Goal: Information Seeking & Learning: Learn about a topic

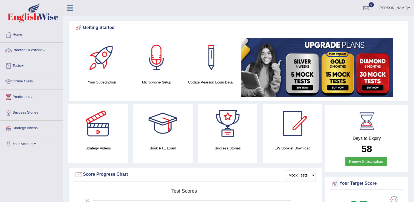
click at [26, 52] on link "Practice Questions" at bounding box center [31, 50] width 62 height 14
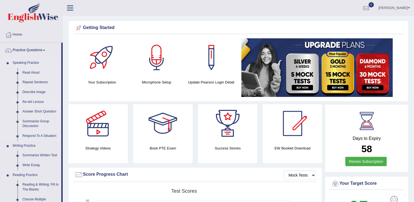
click at [35, 102] on link "Re-tell Lecture" at bounding box center [40, 102] width 41 height 10
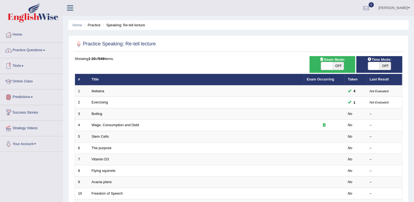
click at [35, 53] on link "Practice Questions" at bounding box center [31, 50] width 62 height 14
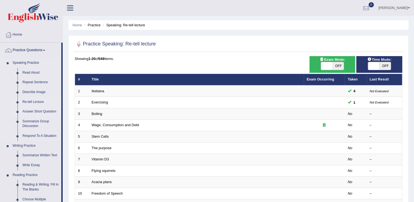
click at [43, 111] on link "Answer Short Question" at bounding box center [40, 112] width 41 height 10
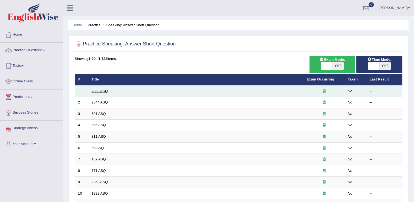
click at [106, 91] on link "2350 ASQ" at bounding box center [100, 91] width 16 height 4
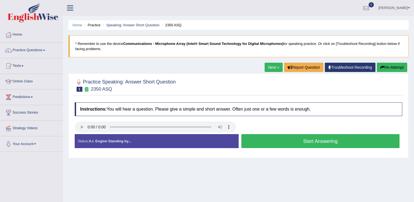
click at [269, 140] on button "Start Answering" at bounding box center [321, 141] width 159 height 14
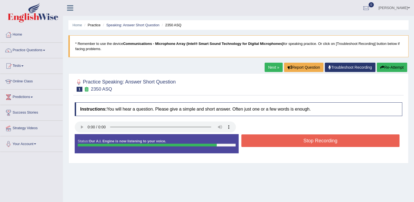
click at [271, 140] on button "Stop Recording" at bounding box center [321, 140] width 159 height 13
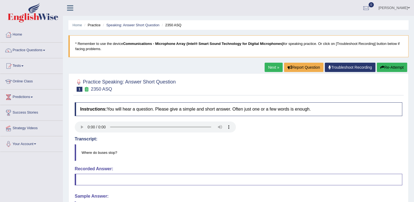
click at [271, 140] on h4 "Transcript:" at bounding box center [239, 139] width 328 height 5
click at [386, 67] on button "Re-Attempt" at bounding box center [392, 67] width 30 height 9
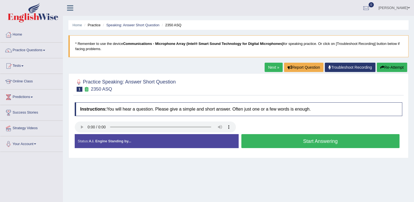
click at [266, 142] on button "Start Answering" at bounding box center [321, 141] width 159 height 14
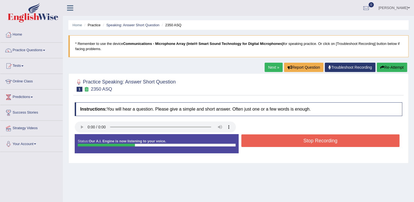
click at [266, 142] on button "Stop Recording" at bounding box center [321, 140] width 159 height 13
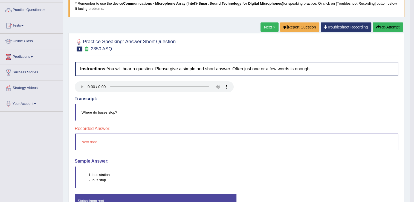
scroll to position [27, 0]
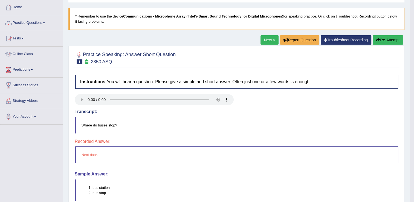
click at [383, 39] on button "Re-Attempt" at bounding box center [388, 39] width 30 height 9
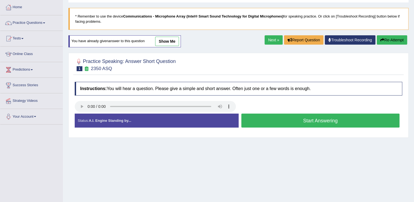
click at [278, 120] on button "Start Answering" at bounding box center [321, 121] width 159 height 14
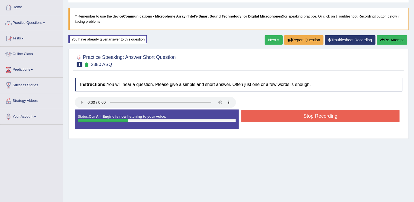
click at [278, 120] on button "Stop Recording" at bounding box center [321, 116] width 159 height 13
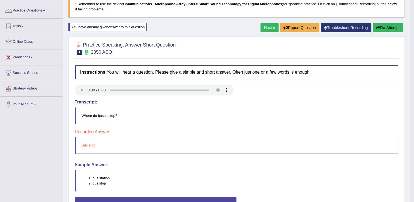
scroll to position [39, 0]
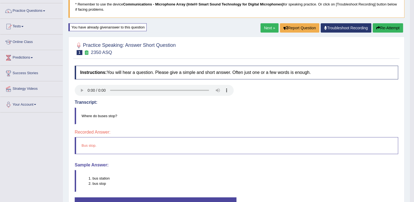
click at [384, 27] on button "Re-Attempt" at bounding box center [388, 27] width 30 height 9
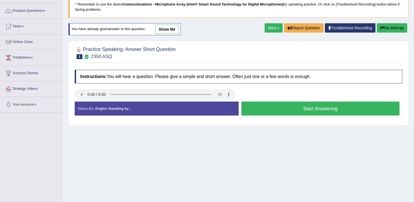
click at [269, 108] on button "Start Answering" at bounding box center [321, 109] width 159 height 14
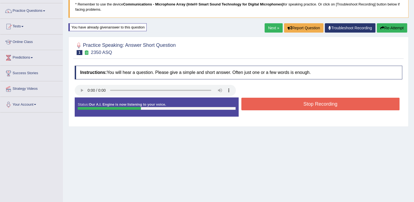
click at [269, 108] on button "Stop Recording" at bounding box center [321, 104] width 159 height 13
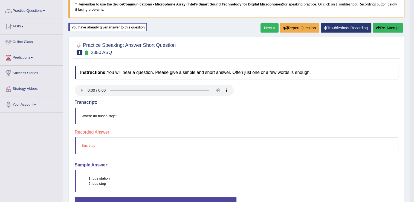
click at [381, 28] on button "Re-Attempt" at bounding box center [388, 27] width 30 height 9
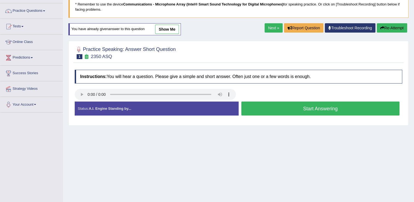
click at [281, 106] on button "Start Answering" at bounding box center [321, 109] width 159 height 14
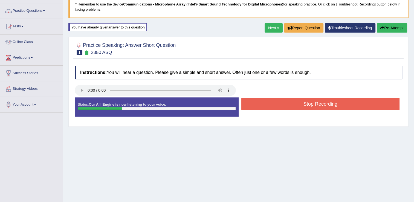
click at [281, 106] on button "Stop Recording" at bounding box center [321, 104] width 159 height 13
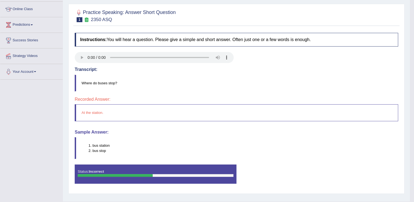
scroll to position [15, 0]
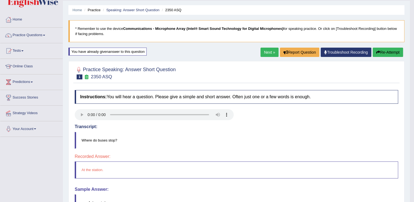
click at [387, 56] on button "Re-Attempt" at bounding box center [388, 52] width 30 height 9
click at [387, 54] on button "Re-Attempt" at bounding box center [388, 52] width 30 height 9
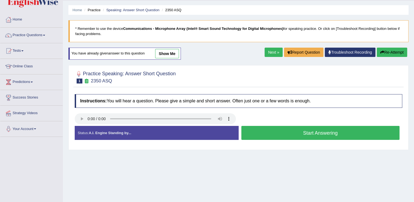
click at [265, 133] on button "Start Answering" at bounding box center [321, 133] width 159 height 14
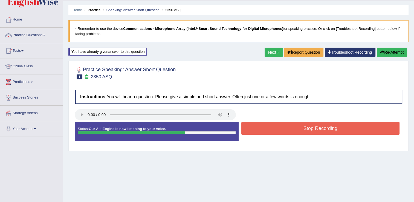
click at [265, 133] on button "Stop Recording" at bounding box center [321, 128] width 159 height 13
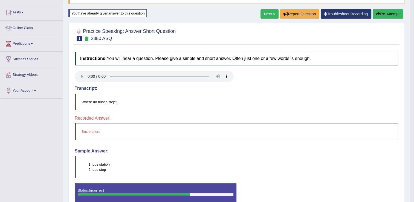
scroll to position [35, 0]
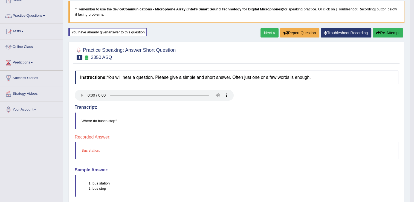
click at [380, 33] on button "Re-Attempt" at bounding box center [388, 32] width 30 height 9
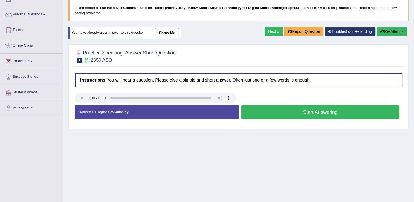
scroll to position [35, 0]
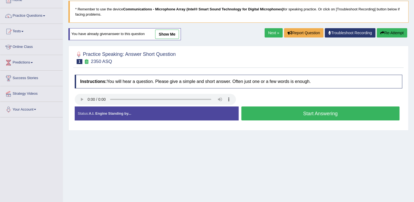
click at [266, 111] on button "Start Answering" at bounding box center [321, 114] width 159 height 14
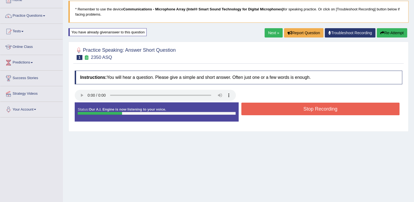
click at [266, 111] on button "Stop Recording" at bounding box center [321, 109] width 159 height 13
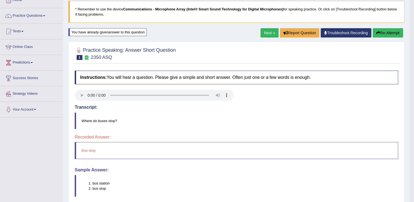
click at [389, 33] on button "Re-Attempt" at bounding box center [388, 32] width 30 height 9
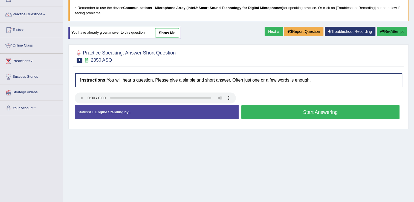
scroll to position [35, 0]
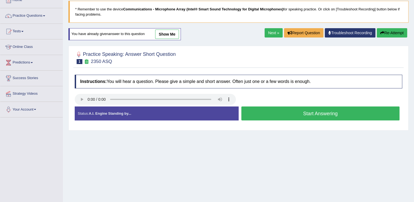
click at [263, 110] on button "Start Answering" at bounding box center [321, 114] width 159 height 14
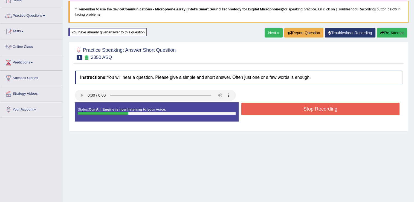
click at [263, 110] on button "Stop Recording" at bounding box center [321, 109] width 159 height 13
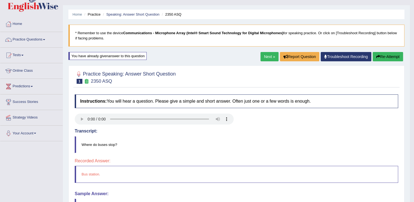
scroll to position [10, 0]
click at [270, 57] on link "Next »" at bounding box center [270, 56] width 18 height 9
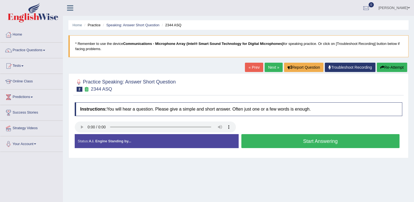
click at [266, 139] on button "Start Answering" at bounding box center [321, 141] width 159 height 14
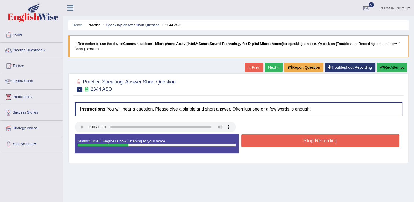
click at [266, 139] on button "Stop Recording" at bounding box center [321, 140] width 159 height 13
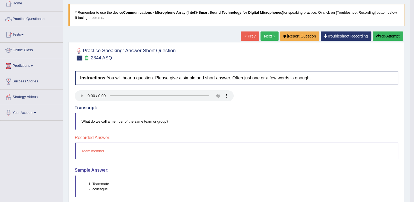
scroll to position [9, 0]
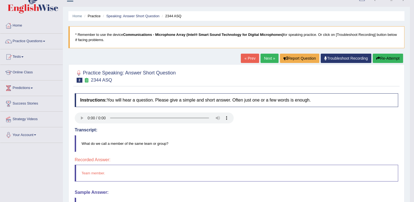
click at [392, 58] on button "Re-Attempt" at bounding box center [388, 58] width 30 height 9
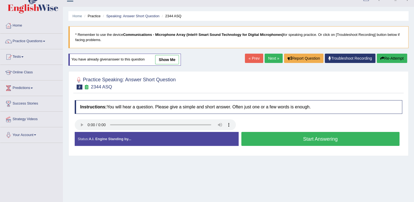
click at [272, 140] on button "Start Answering" at bounding box center [321, 139] width 159 height 14
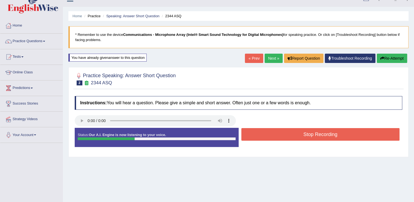
click at [275, 133] on button "Stop Recording" at bounding box center [321, 134] width 159 height 13
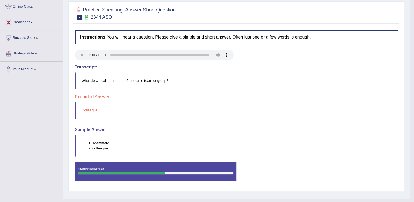
scroll to position [4, 0]
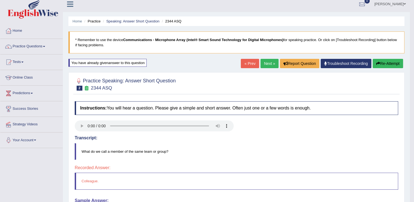
click at [273, 66] on link "Next »" at bounding box center [270, 63] width 18 height 9
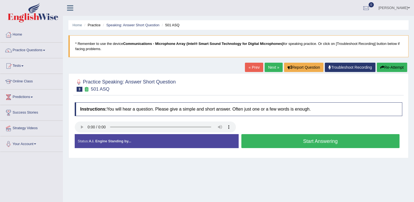
click at [254, 143] on button "Start Answering" at bounding box center [321, 141] width 159 height 14
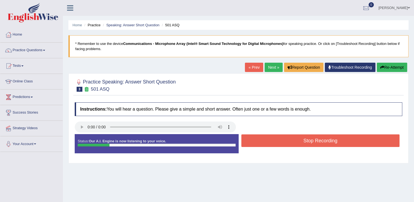
click at [254, 143] on button "Stop Recording" at bounding box center [321, 140] width 159 height 13
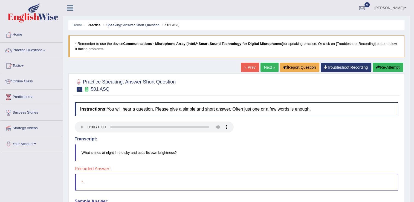
click at [373, 67] on button "Re-Attempt" at bounding box center [388, 67] width 30 height 9
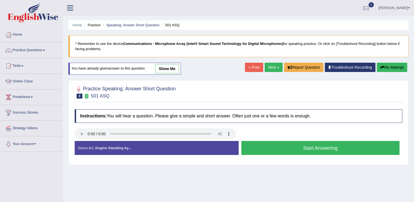
click at [262, 146] on button "Start Answering" at bounding box center [321, 148] width 159 height 14
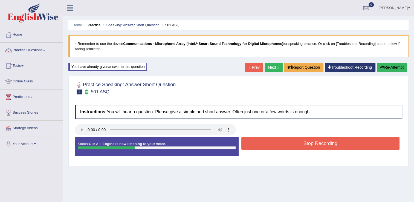
click at [262, 146] on button "Stop Recording" at bounding box center [321, 143] width 159 height 13
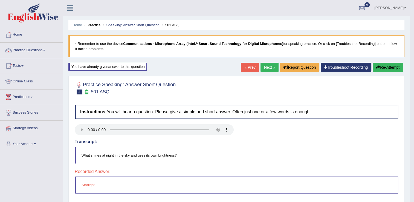
click at [271, 68] on link "Next »" at bounding box center [270, 67] width 18 height 9
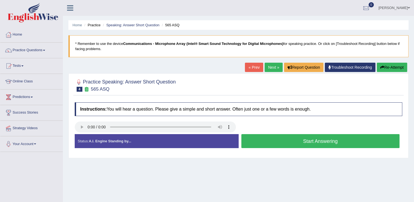
click at [252, 138] on button "Start Answering" at bounding box center [321, 141] width 159 height 14
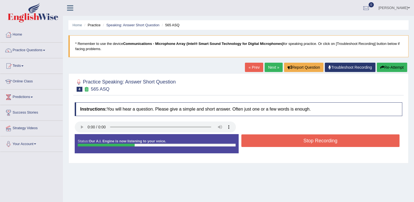
click at [252, 138] on button "Stop Recording" at bounding box center [321, 140] width 159 height 13
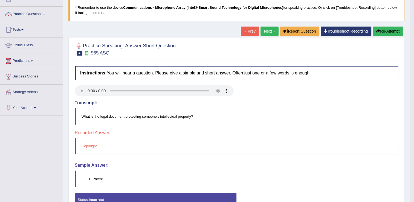
scroll to position [36, 0]
click at [383, 27] on button "Re-Attempt" at bounding box center [388, 31] width 30 height 9
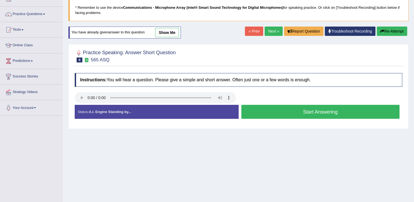
click at [277, 110] on button "Start Answering" at bounding box center [321, 112] width 159 height 14
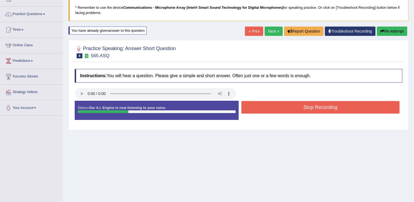
click at [277, 110] on button "Stop Recording" at bounding box center [321, 107] width 159 height 13
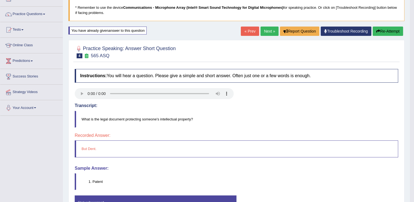
click at [385, 33] on button "Re-Attempt" at bounding box center [388, 31] width 30 height 9
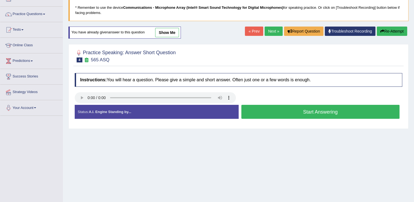
click at [290, 111] on button "Start Answering" at bounding box center [321, 112] width 159 height 14
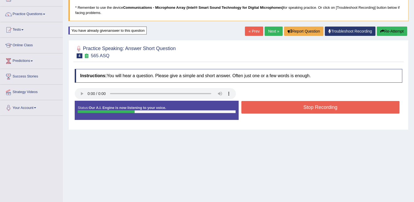
click at [290, 111] on button "Stop Recording" at bounding box center [321, 107] width 159 height 13
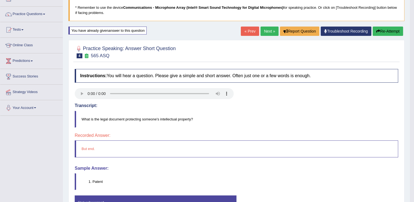
click at [384, 29] on button "Re-Attempt" at bounding box center [388, 31] width 30 height 9
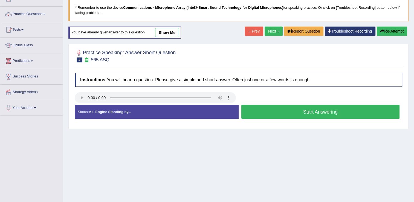
click at [273, 111] on button "Start Answering" at bounding box center [321, 112] width 159 height 14
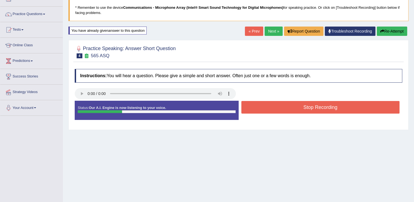
click at [273, 111] on button "Stop Recording" at bounding box center [321, 107] width 159 height 13
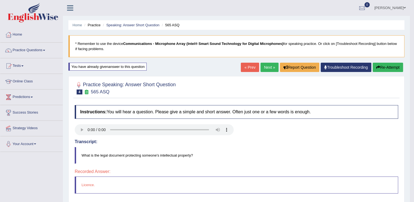
click at [271, 67] on link "Next »" at bounding box center [270, 67] width 18 height 9
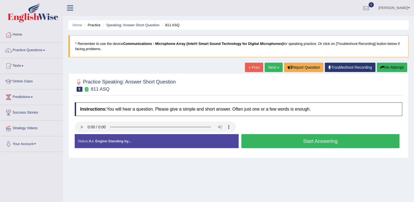
click at [264, 142] on button "Start Answering" at bounding box center [321, 141] width 159 height 14
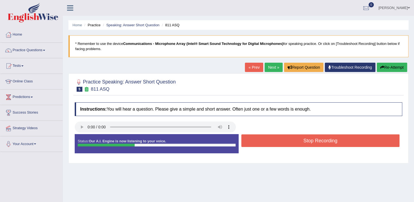
click at [264, 142] on button "Stop Recording" at bounding box center [321, 140] width 159 height 13
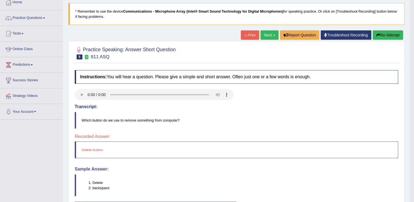
scroll to position [14, 0]
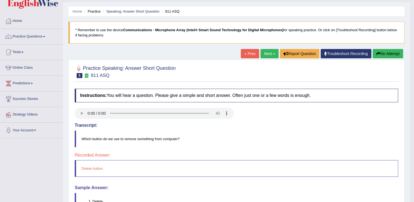
click at [387, 55] on button "Re-Attempt" at bounding box center [388, 53] width 30 height 9
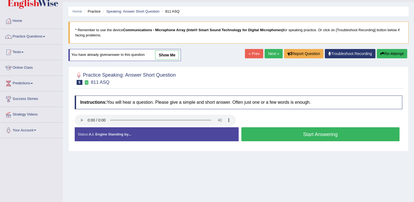
click at [270, 138] on button "Start Answering" at bounding box center [321, 134] width 159 height 14
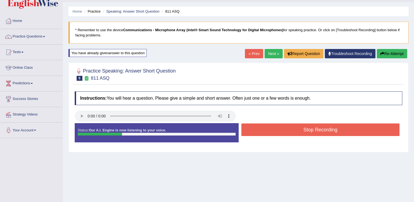
click at [270, 138] on div "Status: Our A.I. Engine is now listening to your voice. Start Answering Stop Re…" at bounding box center [239, 135] width 328 height 25
click at [270, 131] on button "Stop Recording" at bounding box center [321, 129] width 159 height 13
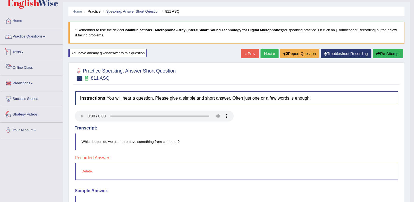
click at [32, 37] on link "Practice Questions" at bounding box center [31, 36] width 62 height 14
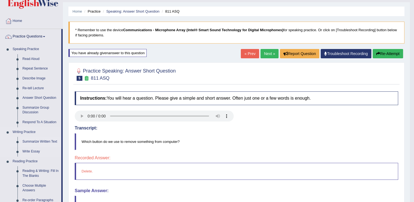
click at [39, 143] on link "Summarize Written Text" at bounding box center [40, 142] width 41 height 10
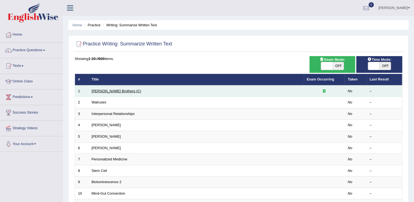
click at [109, 89] on link "[PERSON_NAME] Brothers (C)" at bounding box center [117, 91] width 50 height 4
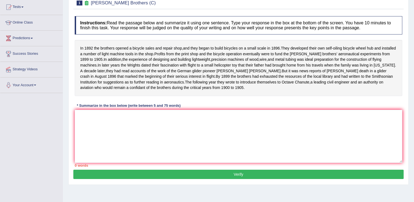
scroll to position [58, 0]
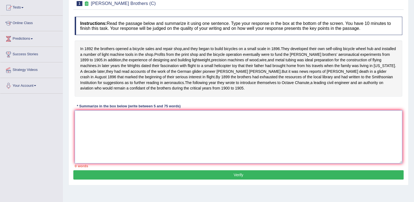
click at [176, 123] on textarea at bounding box center [239, 136] width 328 height 53
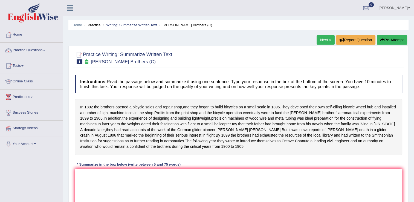
click at [384, 38] on button "Re-Attempt" at bounding box center [392, 39] width 30 height 9
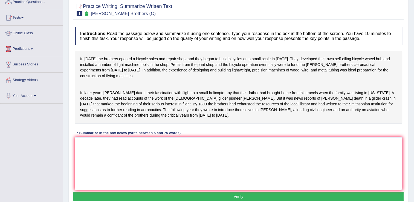
click at [152, 143] on textarea at bounding box center [239, 163] width 328 height 53
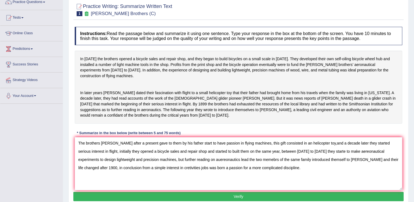
click at [231, 194] on button "Verify" at bounding box center [238, 196] width 330 height 9
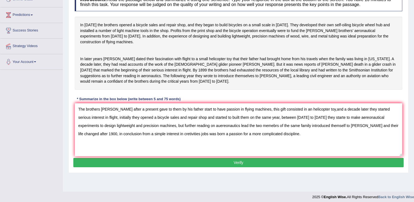
scroll to position [84, 0]
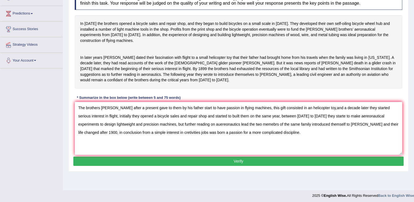
click at [261, 159] on button "Verify" at bounding box center [238, 161] width 330 height 9
click at [220, 161] on button "Verify" at bounding box center [238, 161] width 330 height 9
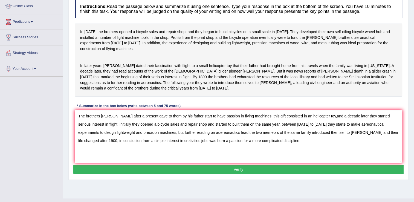
scroll to position [85, 0]
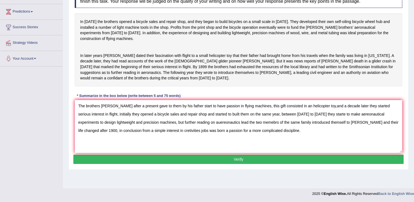
click at [334, 160] on button "Verify" at bounding box center [238, 159] width 330 height 9
click at [320, 106] on textarea "The brothers Wrights after a present gave to them by his father start to have p…" at bounding box center [239, 126] width 328 height 53
click at [319, 106] on textarea "The brothers Wrights after a present gave to them by his father start to have p…" at bounding box center [239, 126] width 328 height 53
click at [281, 127] on textarea "The brothers Wrights after a present gave to them by his father start to have p…" at bounding box center [239, 126] width 328 height 53
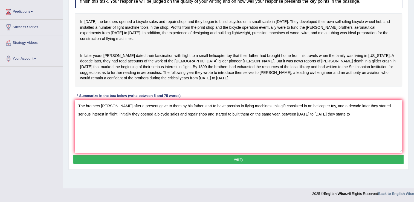
click at [263, 158] on button "Verify" at bounding box center [238, 159] width 330 height 9
click at [241, 159] on button "Verify" at bounding box center [238, 159] width 330 height 9
click at [334, 117] on textarea "The brothers Wrights after a present gave to them by his father start to have p…" at bounding box center [239, 126] width 328 height 53
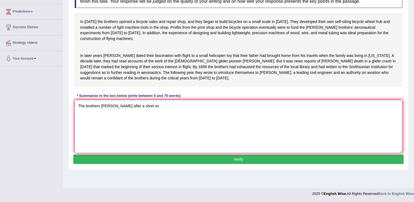
scroll to position [0, 0]
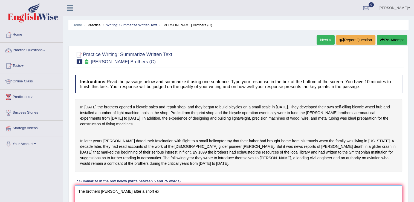
type textarea "The brothers Wrights after a short ex"
click at [390, 42] on button "Re-Attempt" at bounding box center [392, 39] width 30 height 9
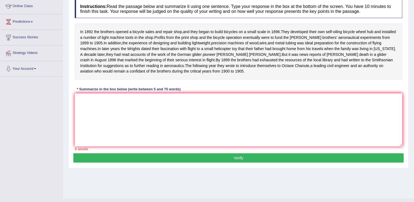
scroll to position [78, 0]
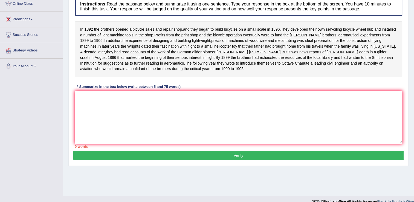
click at [280, 160] on button "Verify" at bounding box center [238, 155] width 330 height 9
click at [198, 113] on textarea at bounding box center [239, 117] width 328 height 53
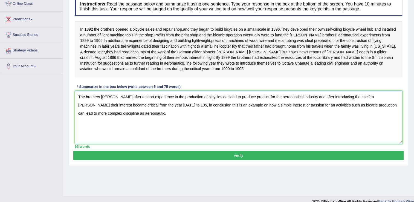
type textarea "The brothers Whrights after a short experience in the production of bicycles de…"
click at [218, 158] on button "Verify" at bounding box center [238, 155] width 330 height 9
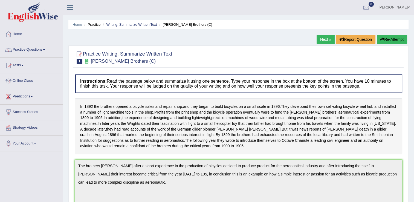
scroll to position [0, 0]
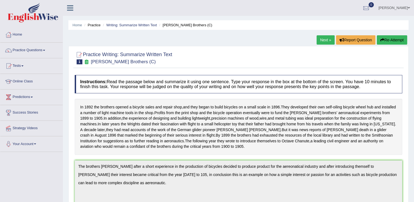
click at [389, 35] on button "Re-Attempt" at bounding box center [392, 39] width 30 height 9
click at [388, 39] on button "Re-Attempt" at bounding box center [392, 39] width 30 height 9
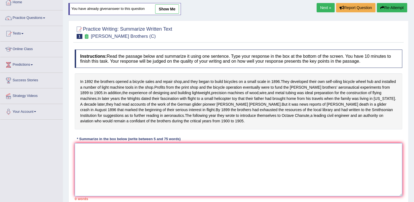
click at [182, 154] on textarea at bounding box center [239, 169] width 328 height 53
type textarea "i"
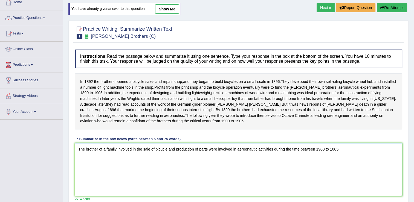
click at [98, 155] on textarea "The brother of a family involved in the sale of bicucle and production of parts…" at bounding box center [239, 169] width 328 height 53
click at [165, 154] on textarea "The brothers of a family involved in the sale of bicucle and production of part…" at bounding box center [239, 169] width 328 height 53
click at [344, 154] on textarea "The brothers of a family involved in the sale of bicycle and production of part…" at bounding box center [239, 169] width 328 height 53
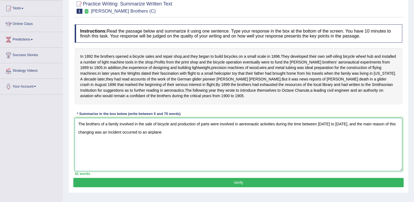
scroll to position [58, 0]
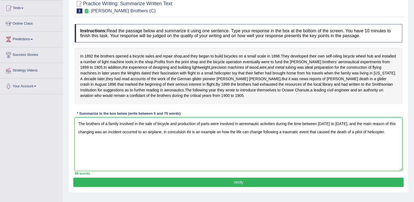
type textarea "The brothers of a family involved in the sale of bicycle and production of part…"
click at [174, 186] on button "Verify" at bounding box center [238, 182] width 330 height 9
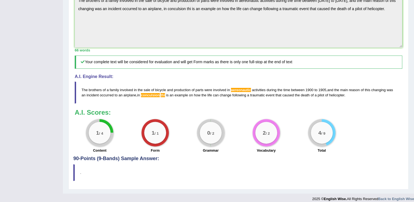
scroll to position [170, 0]
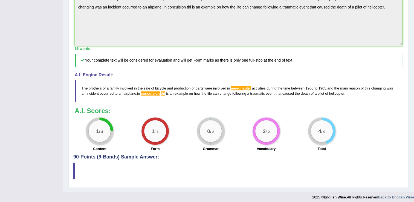
drag, startPoint x: 416, startPoint y: 88, endPoint x: 419, endPoint y: 190, distance: 102.2
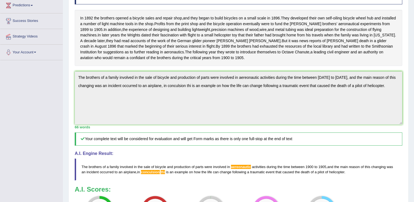
scroll to position [0, 0]
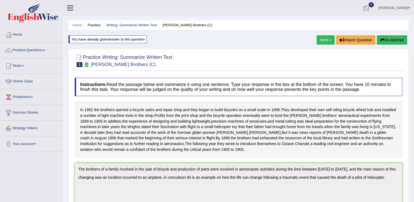
click at [383, 40] on icon "button" at bounding box center [383, 40] width 4 height 4
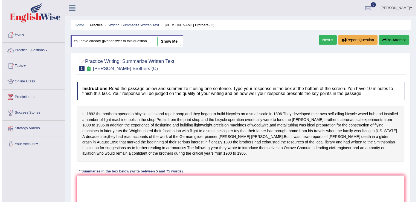
scroll to position [48, 0]
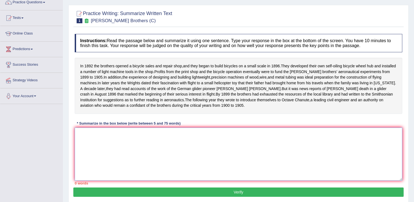
click at [192, 147] on textarea at bounding box center [239, 154] width 328 height 53
type textarea "t"
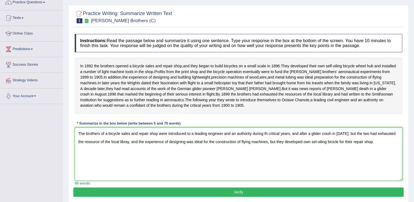
type textarea "The brothers of a bicycle sales and repair shop were introduced to a leading en…"
click at [198, 195] on button "Verify" at bounding box center [238, 192] width 330 height 9
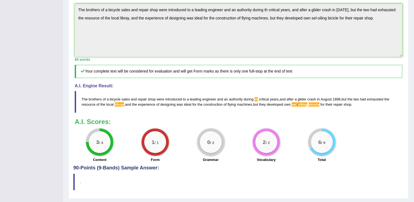
scroll to position [160, 0]
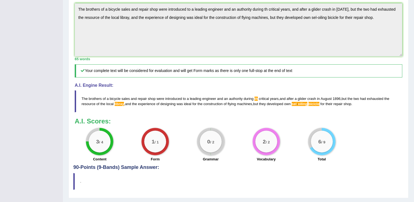
drag, startPoint x: 416, startPoint y: 68, endPoint x: 419, endPoint y: 127, distance: 59.2
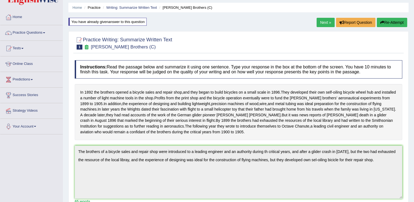
scroll to position [0, 0]
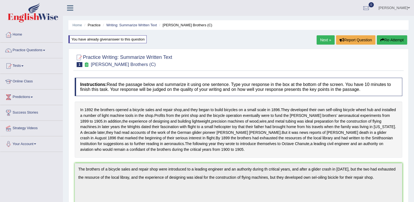
click at [387, 42] on button "Re-Attempt" at bounding box center [392, 39] width 30 height 9
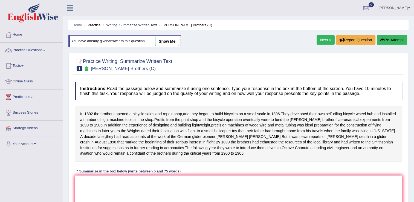
scroll to position [48, 0]
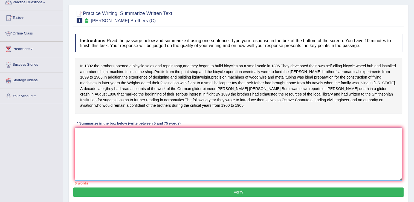
click at [175, 148] on textarea at bounding box center [239, 154] width 328 height 53
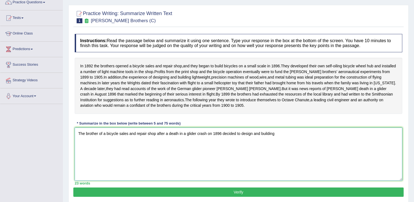
click at [251, 139] on textarea "The brother of a bicycle sales and repair shop after a death in a glider crash …" at bounding box center [239, 154] width 328 height 53
click at [282, 138] on textarea "The brother of a bicycle sales and repair shop after a death in a glider crash …" at bounding box center [239, 154] width 328 height 53
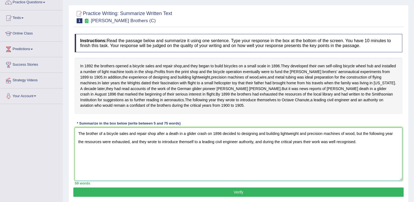
type textarea "The brother of a bicycle sales and repair shop after a death in a glider crash …"
click at [277, 194] on button "Verify" at bounding box center [238, 192] width 330 height 9
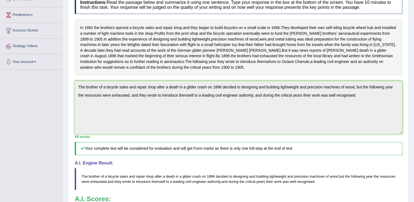
scroll to position [82, 0]
drag, startPoint x: 416, startPoint y: 56, endPoint x: 404, endPoint y: 86, distance: 32.3
click at [404, 86] on html "Toggle navigation Home Practice Questions Speaking Practice Read Aloud Repeat S…" at bounding box center [207, 19] width 414 height 202
